Goal: Information Seeking & Learning: Check status

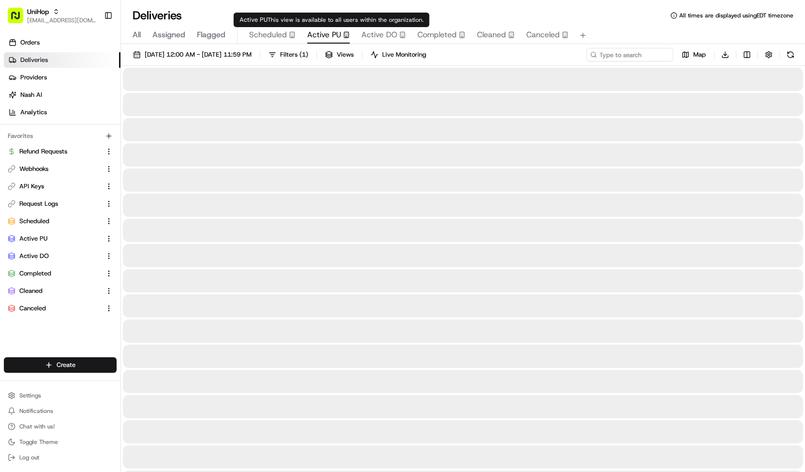
click at [328, 34] on span "Active PU" at bounding box center [324, 35] width 34 height 12
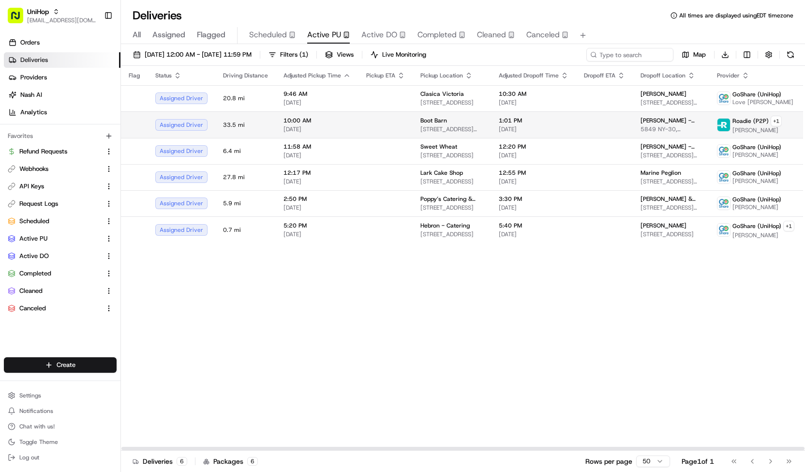
click at [359, 133] on td at bounding box center [385, 124] width 54 height 27
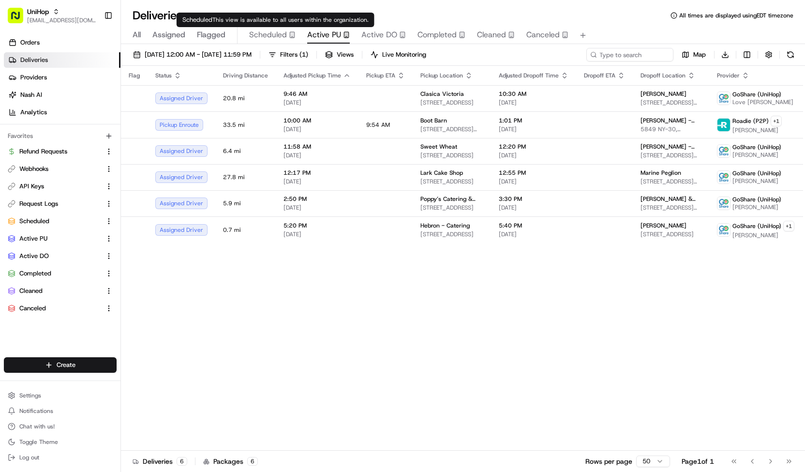
click at [273, 40] on span "Scheduled" at bounding box center [268, 35] width 38 height 12
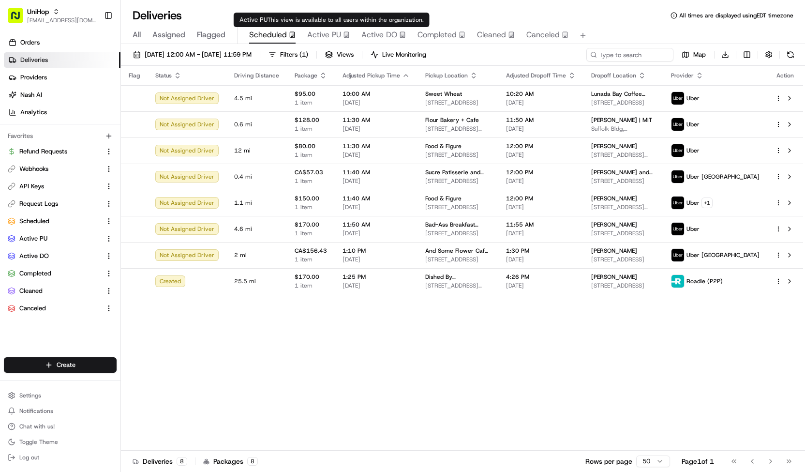
click at [317, 38] on span "Active PU" at bounding box center [324, 35] width 34 height 12
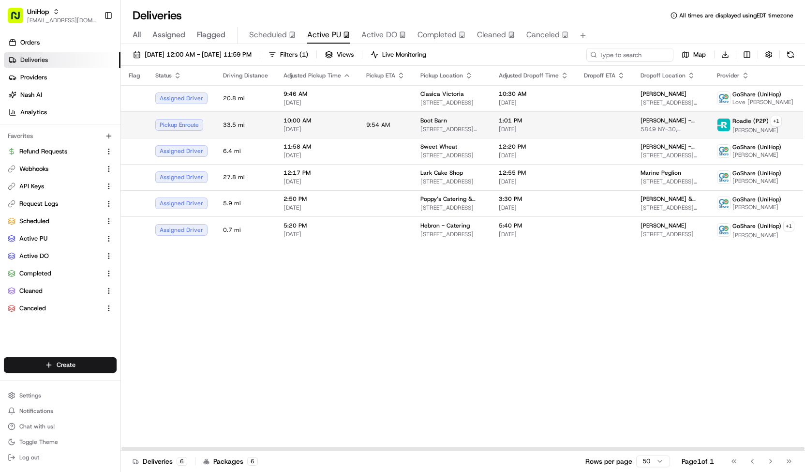
click at [312, 118] on span "10:00 AM" at bounding box center [316, 121] width 67 height 8
click at [426, 129] on span "[STREET_ADDRESS][PERSON_NAME][PERSON_NAME]" at bounding box center [451, 129] width 63 height 8
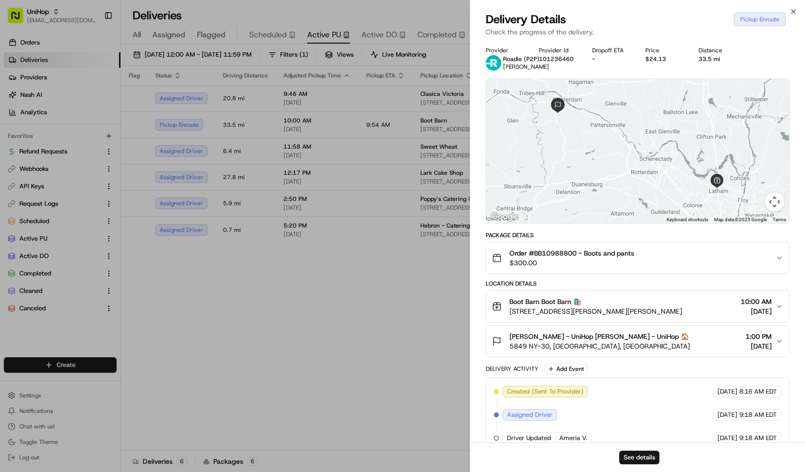
click at [638, 449] on div "See details" at bounding box center [637, 457] width 335 height 30
click at [635, 452] on button "See details" at bounding box center [639, 457] width 40 height 14
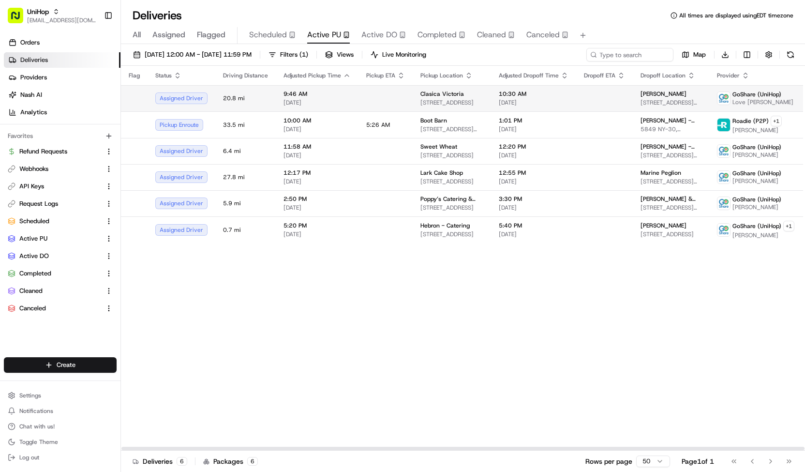
click at [291, 109] on td "9:46 AM [DATE]" at bounding box center [317, 98] width 83 height 26
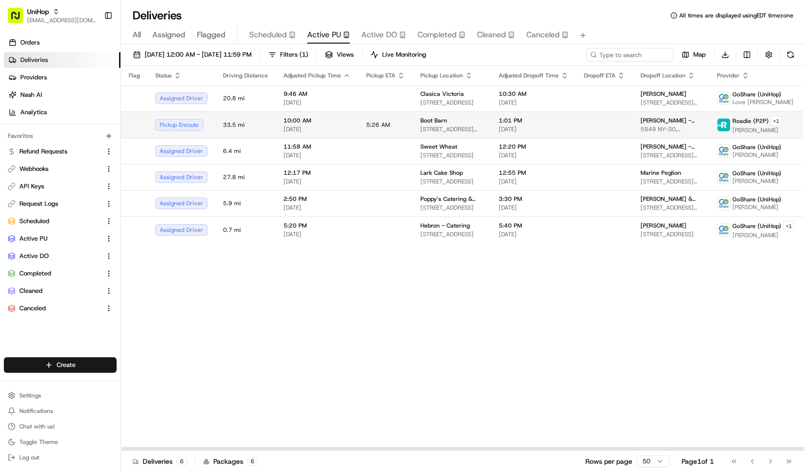
click at [300, 126] on span "[DATE]" at bounding box center [316, 129] width 67 height 8
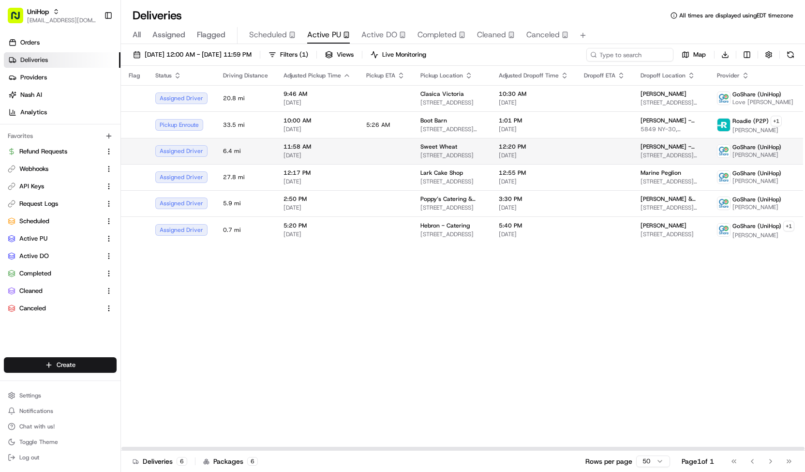
click at [325, 148] on span "11:58 AM" at bounding box center [316, 147] width 67 height 8
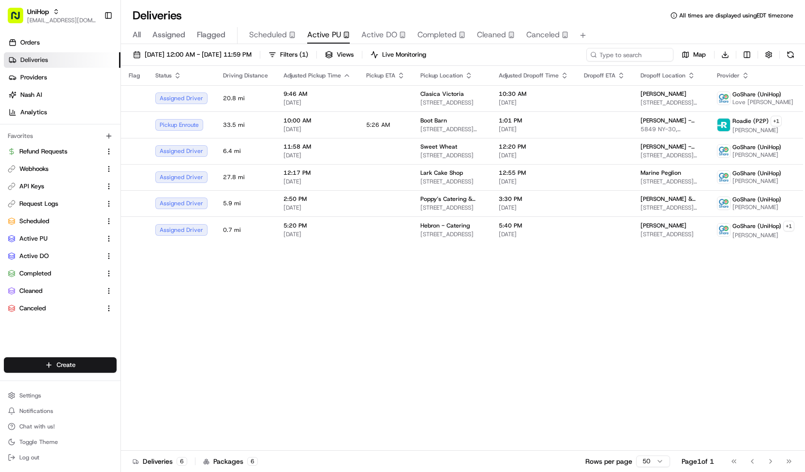
click at [276, 25] on div "All Assigned Flagged Scheduled Active PU Active DO Completed Cleaned Canceled" at bounding box center [463, 33] width 684 height 21
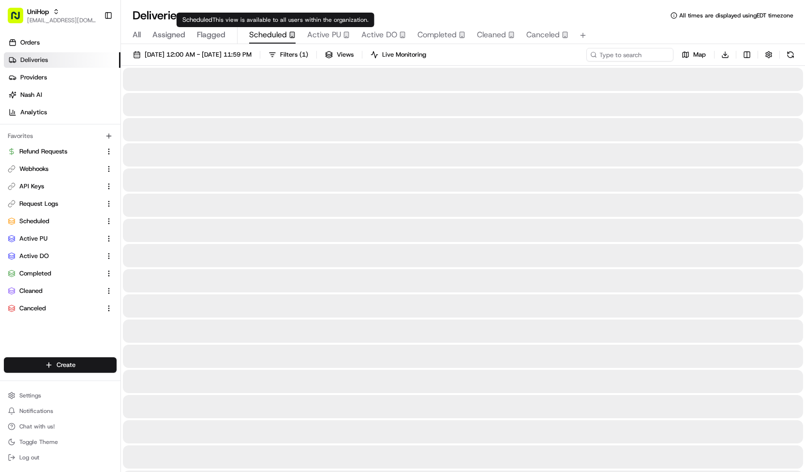
click at [276, 34] on span "Scheduled" at bounding box center [268, 35] width 38 height 12
click at [310, 38] on span "Active PU" at bounding box center [324, 35] width 34 height 12
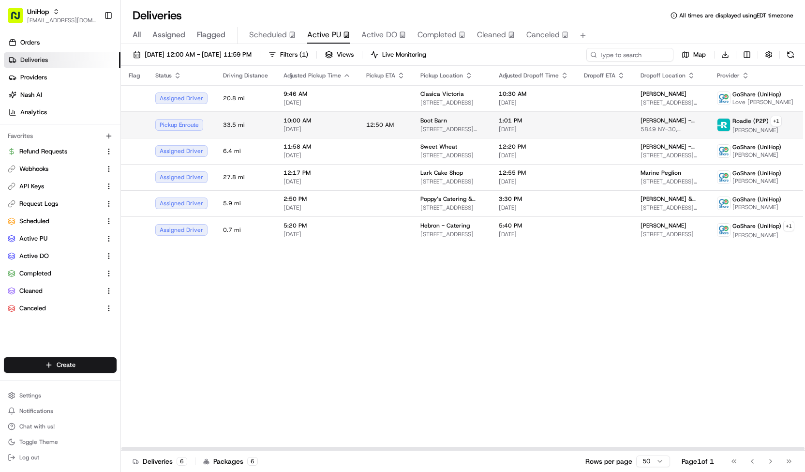
click at [324, 121] on span "10:00 AM" at bounding box center [316, 121] width 67 height 8
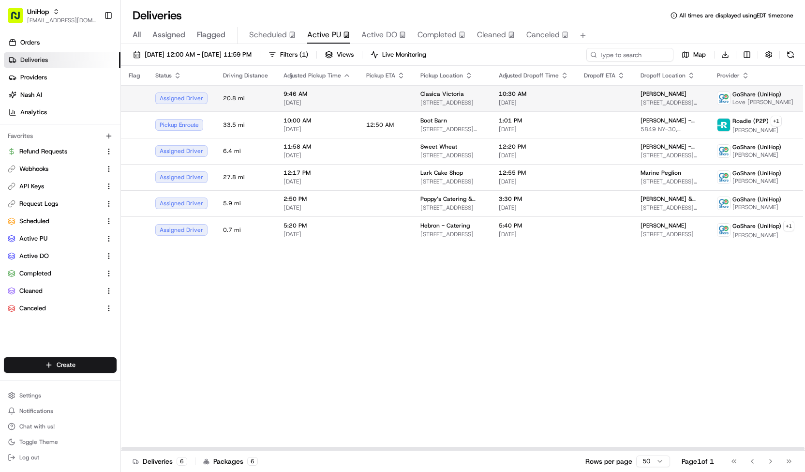
click at [338, 99] on span "[DATE]" at bounding box center [316, 103] width 67 height 8
click at [789, 53] on button at bounding box center [791, 55] width 14 height 14
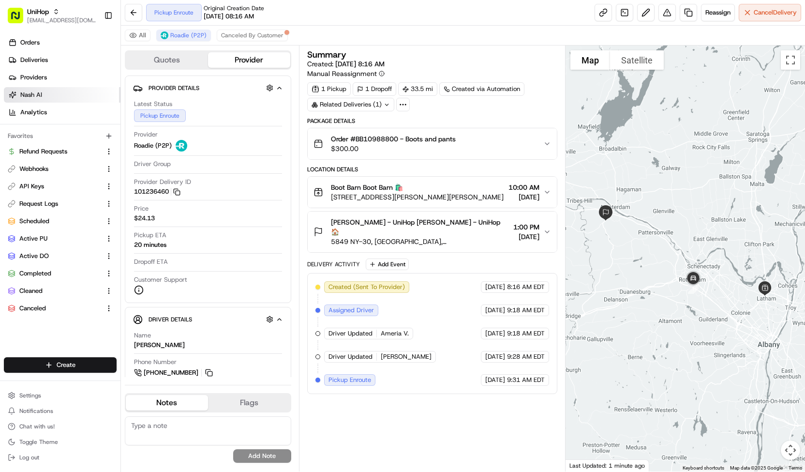
click at [60, 89] on link "Nash AI" at bounding box center [62, 94] width 117 height 15
